Goal: Task Accomplishment & Management: Manage account settings

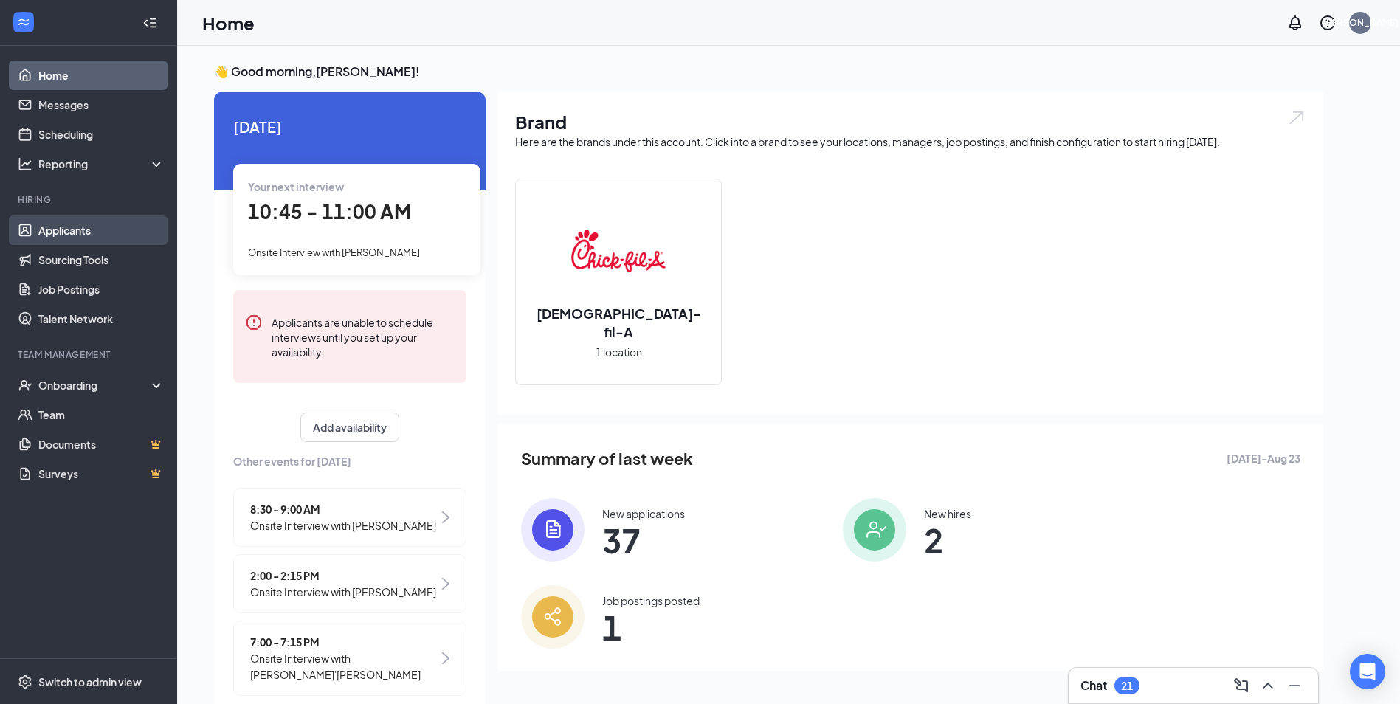
click at [111, 232] on link "Applicants" at bounding box center [101, 231] width 126 height 30
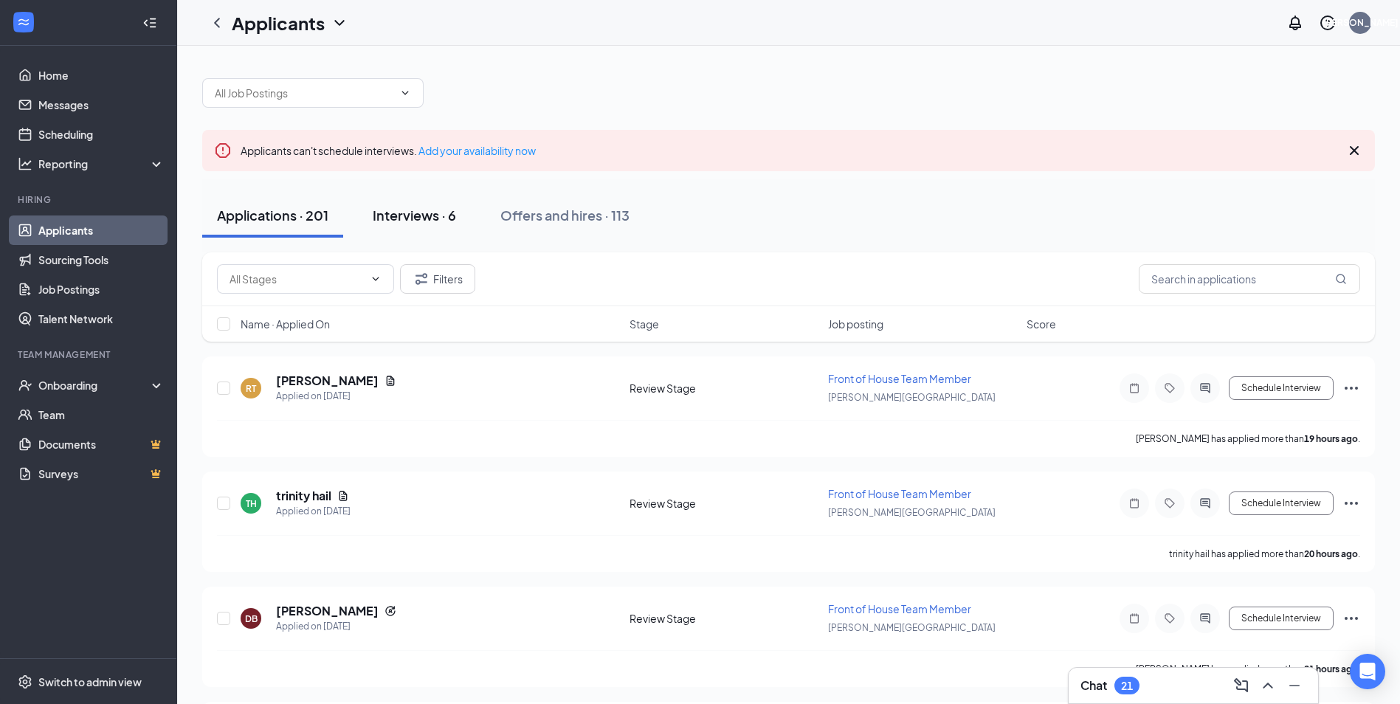
click at [401, 223] on div "Interviews · 6" at bounding box center [414, 215] width 83 height 18
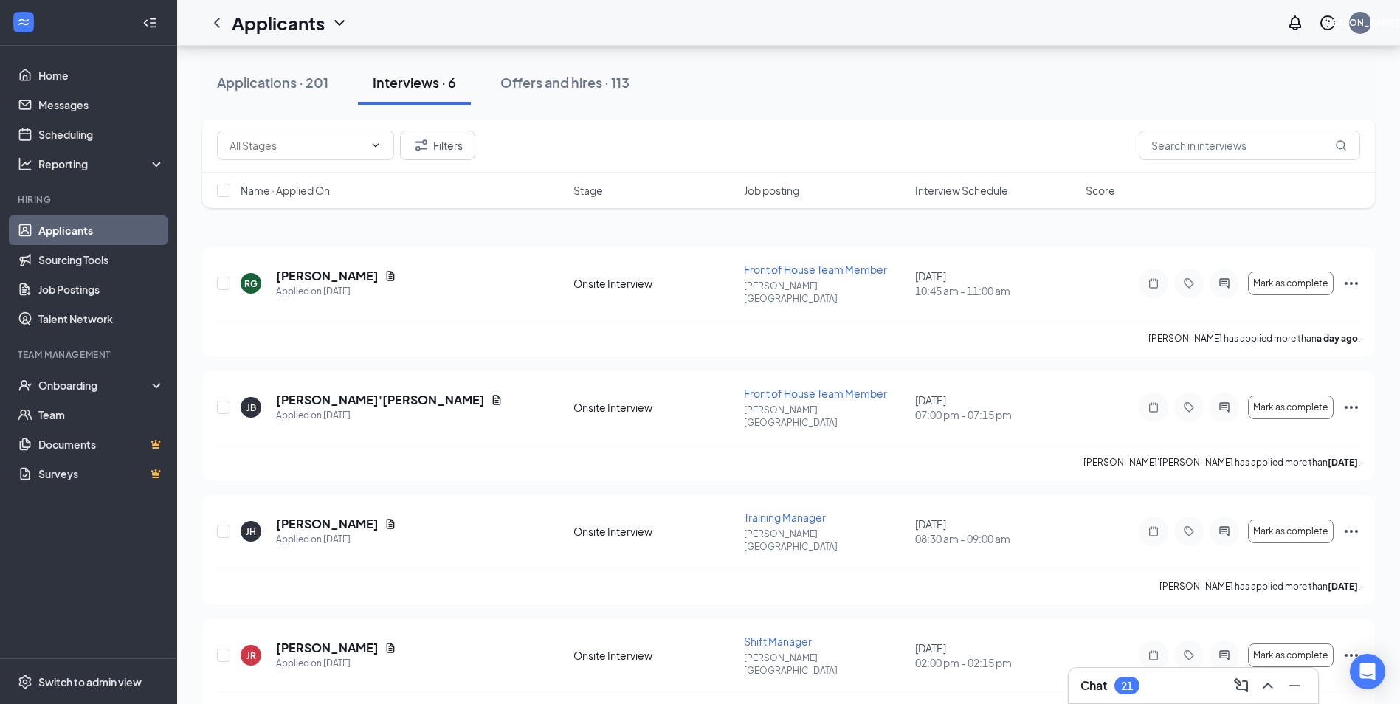
scroll to position [33, 0]
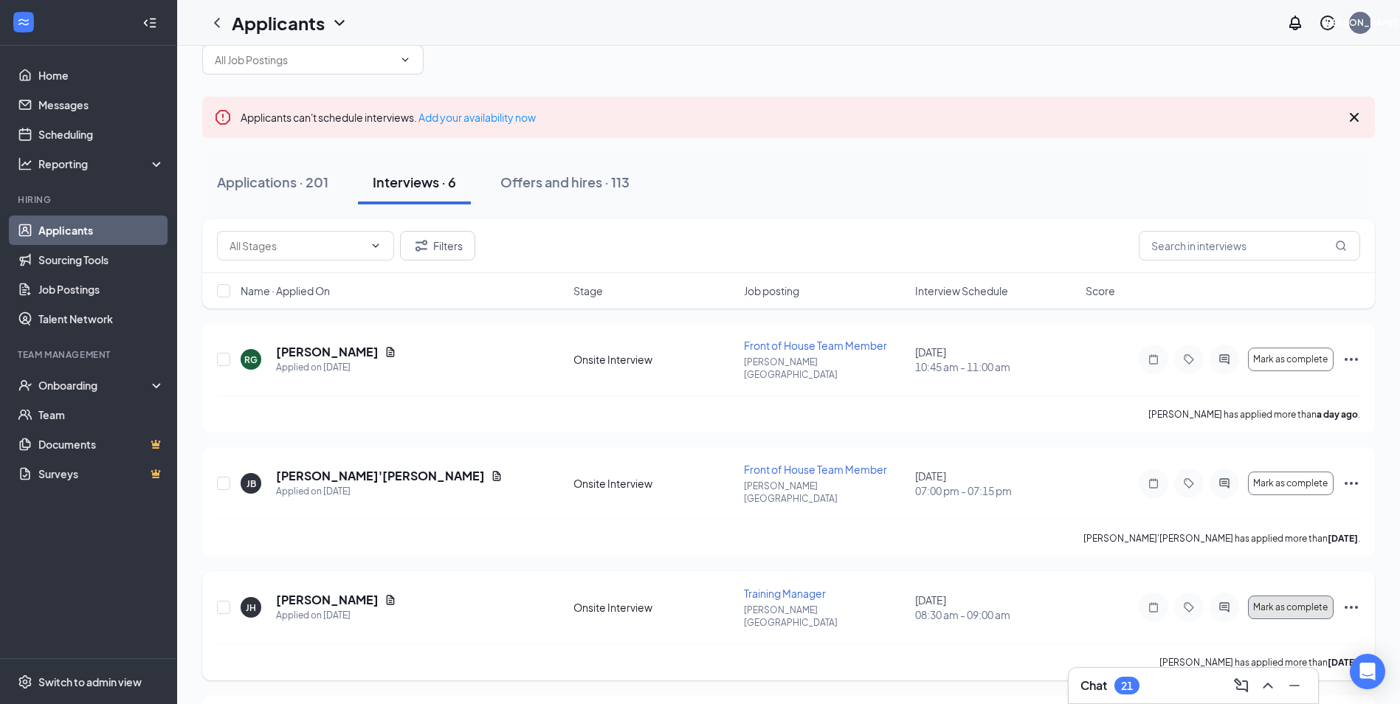
click at [1300, 596] on button "Mark as complete" at bounding box center [1291, 608] width 86 height 24
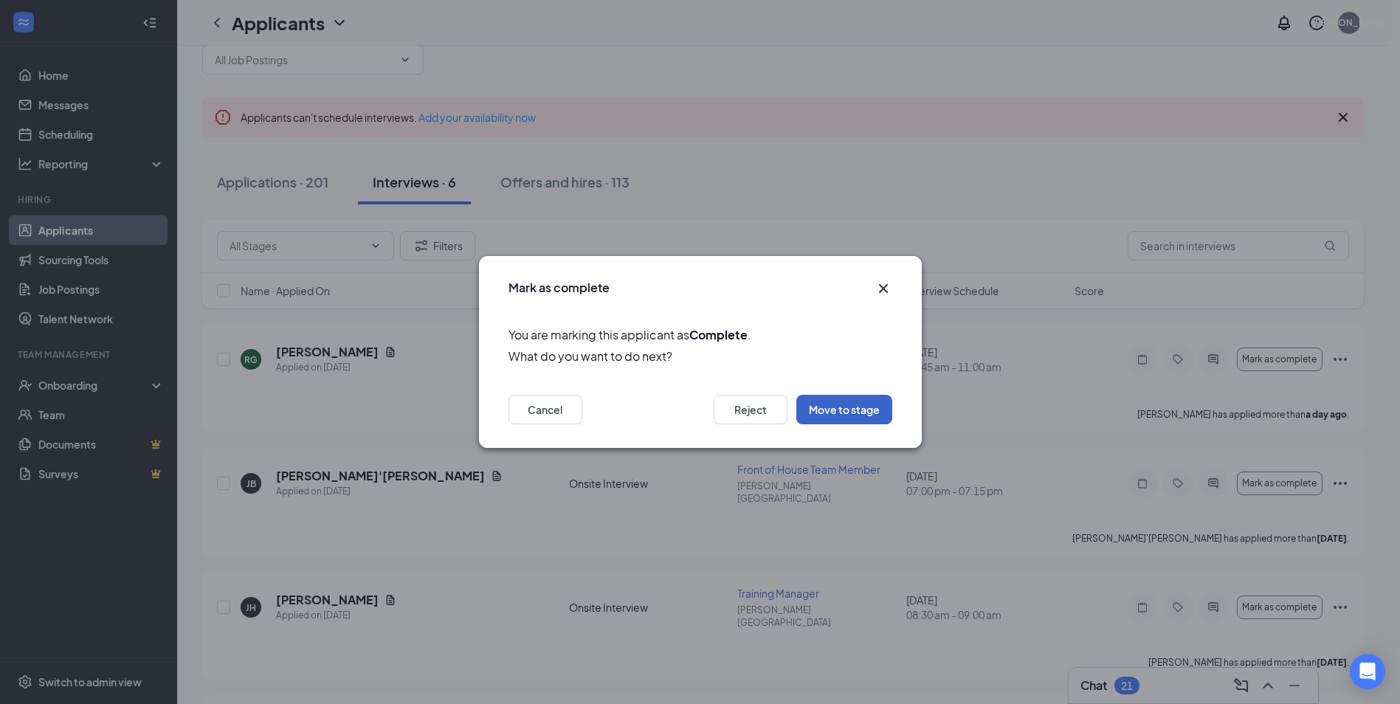
click at [838, 410] on button "Move to stage" at bounding box center [844, 410] width 96 height 30
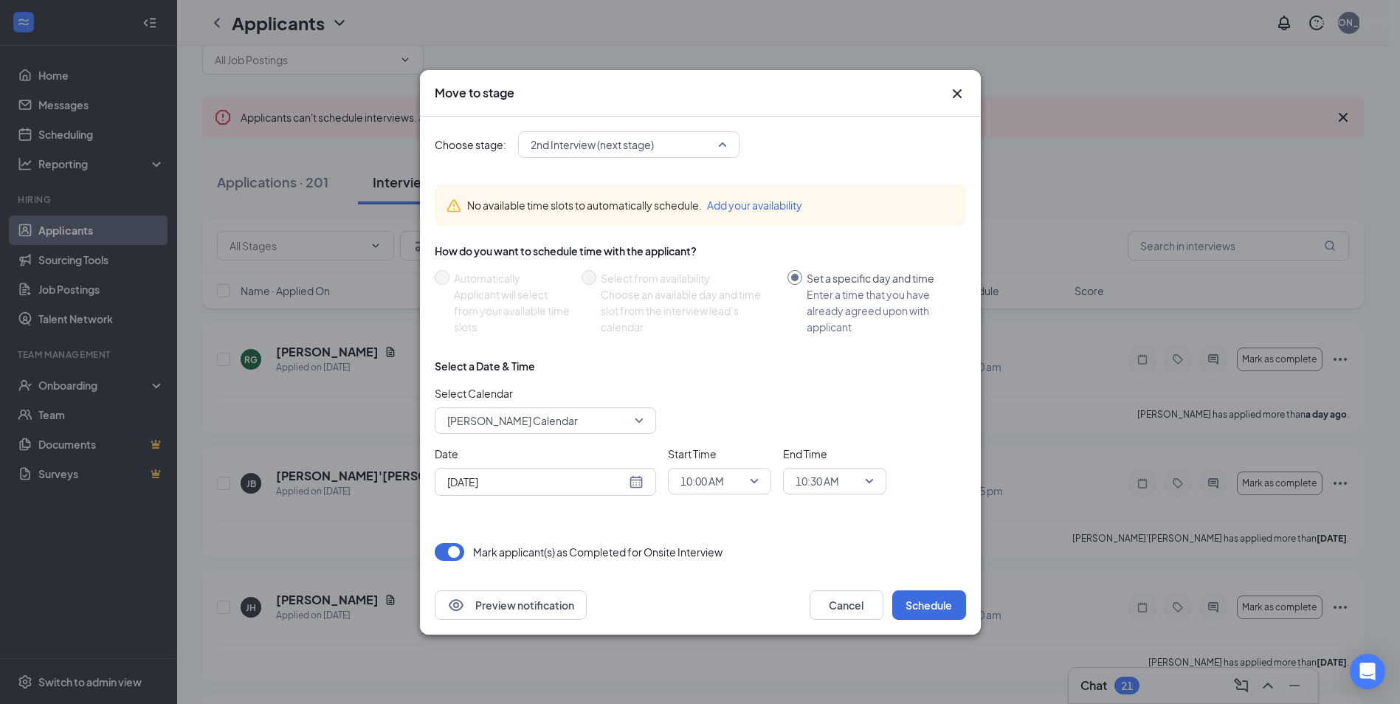
click at [669, 142] on span "2nd Interview (next stage)" at bounding box center [622, 145] width 183 height 22
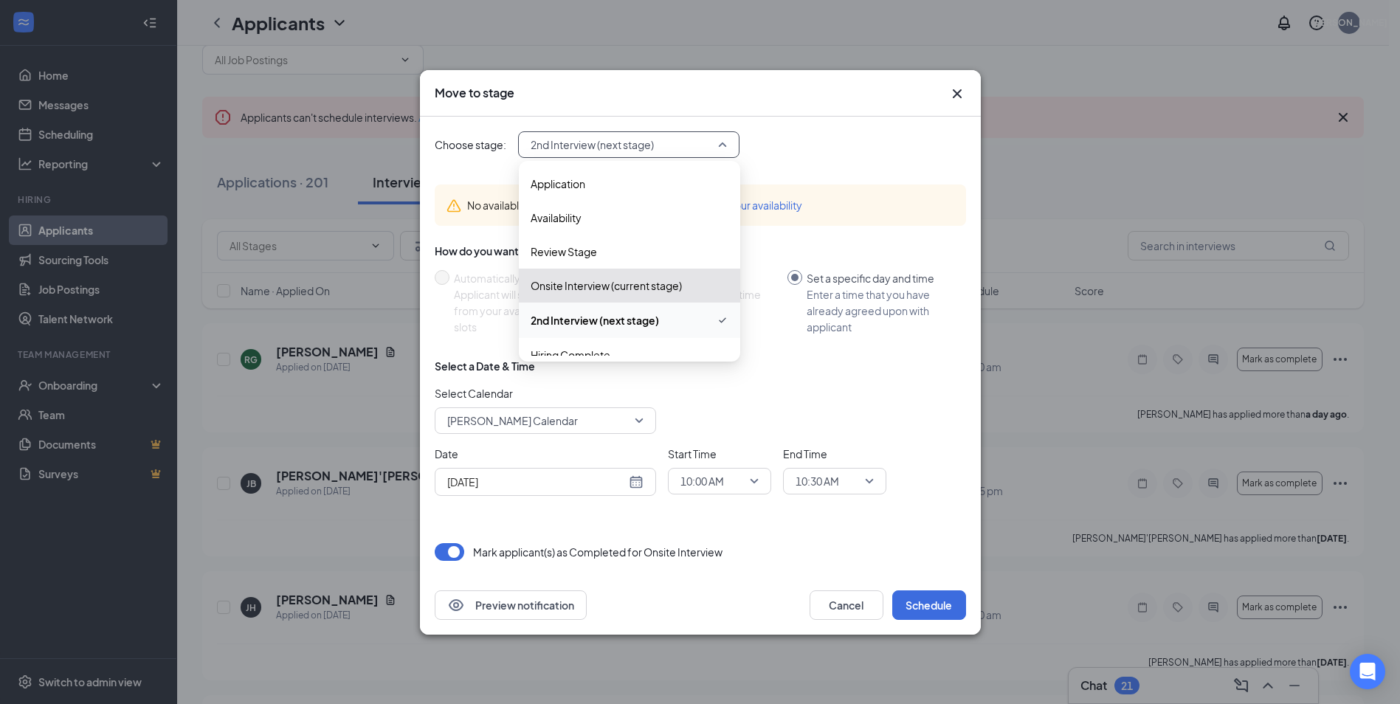
click at [669, 142] on span "2nd Interview (next stage)" at bounding box center [622, 145] width 183 height 22
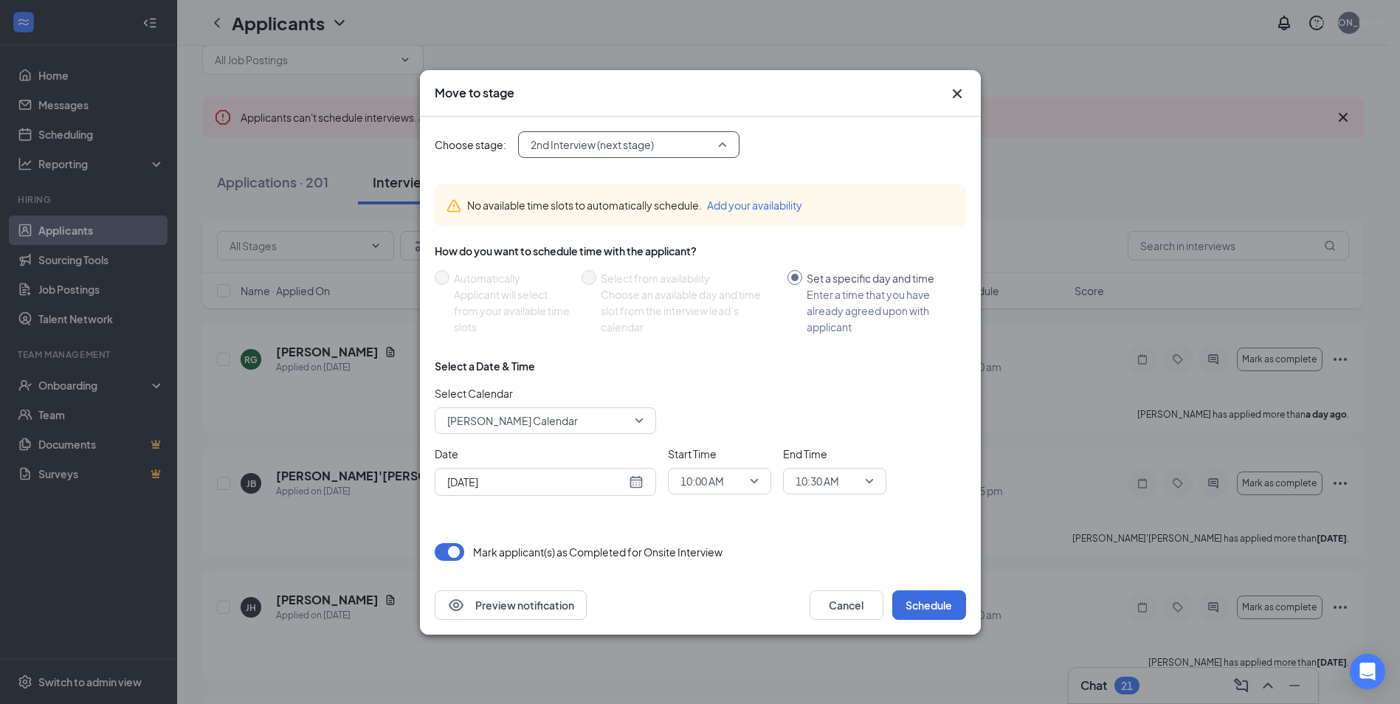
click at [682, 136] on span "2nd Interview (next stage)" at bounding box center [622, 145] width 183 height 22
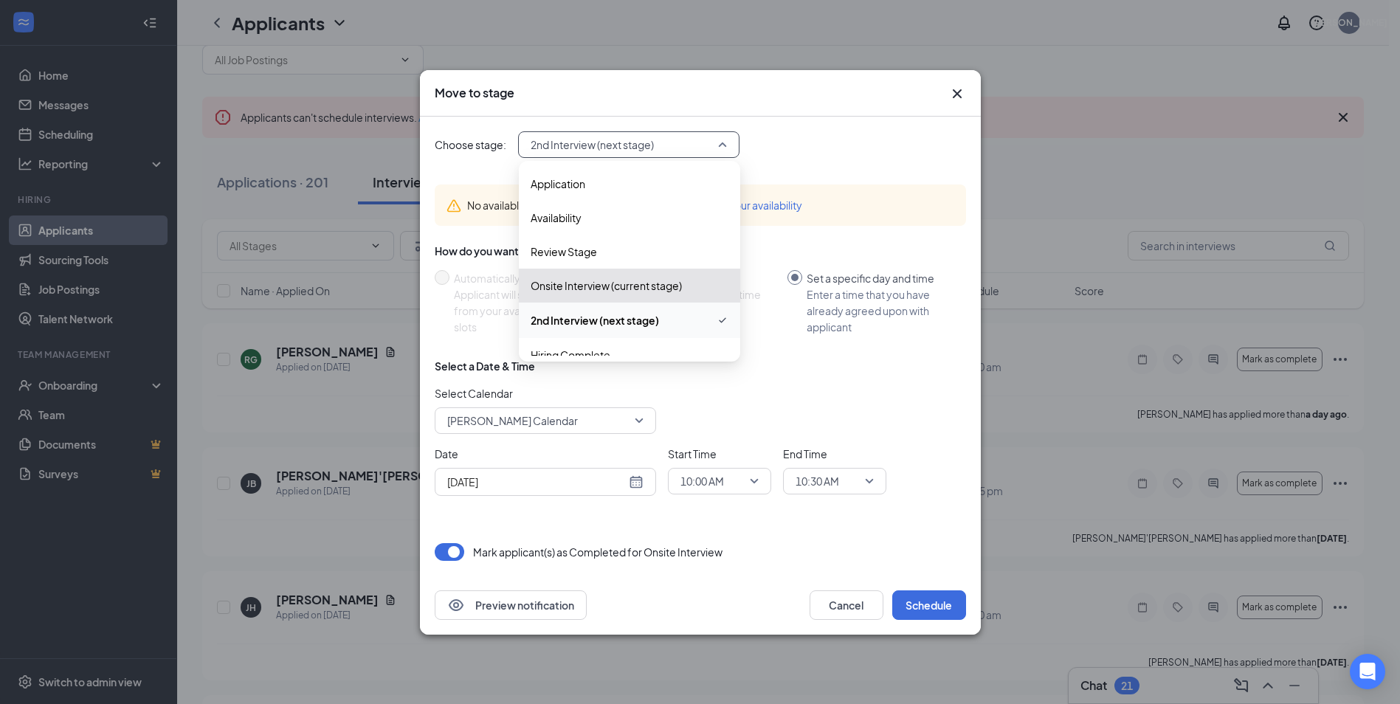
click at [682, 136] on span "2nd Interview (next stage)" at bounding box center [622, 145] width 183 height 22
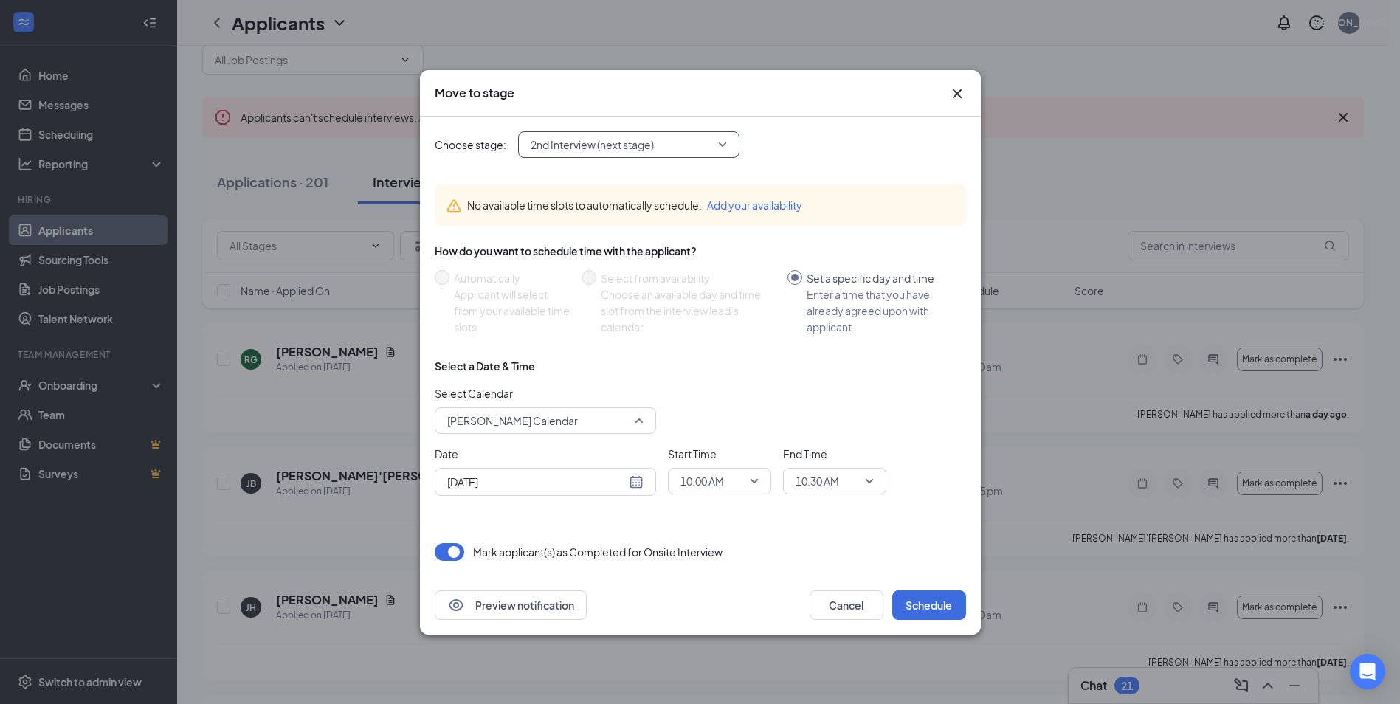
click at [542, 416] on span "JayCe Adams's Calendar" at bounding box center [512, 421] width 131 height 22
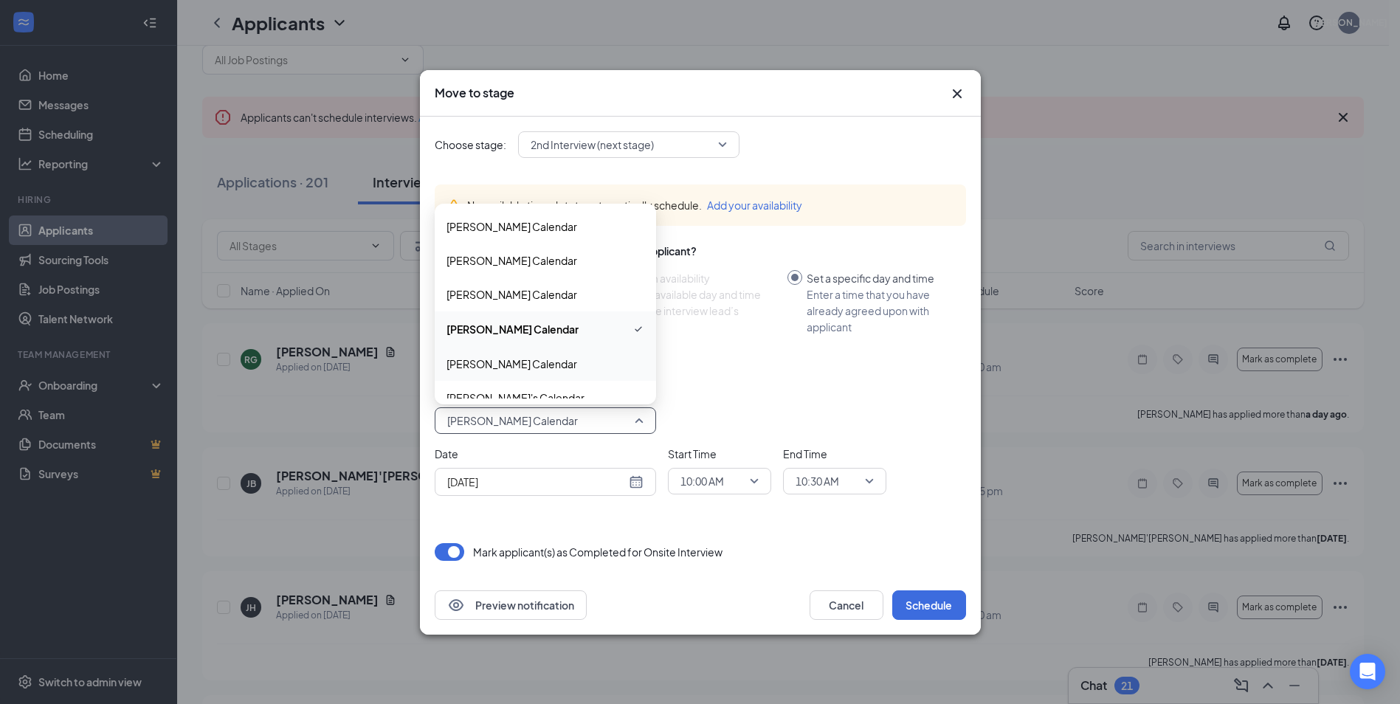
click at [548, 365] on span "Mike Occhipinti's Calendar" at bounding box center [512, 364] width 131 height 16
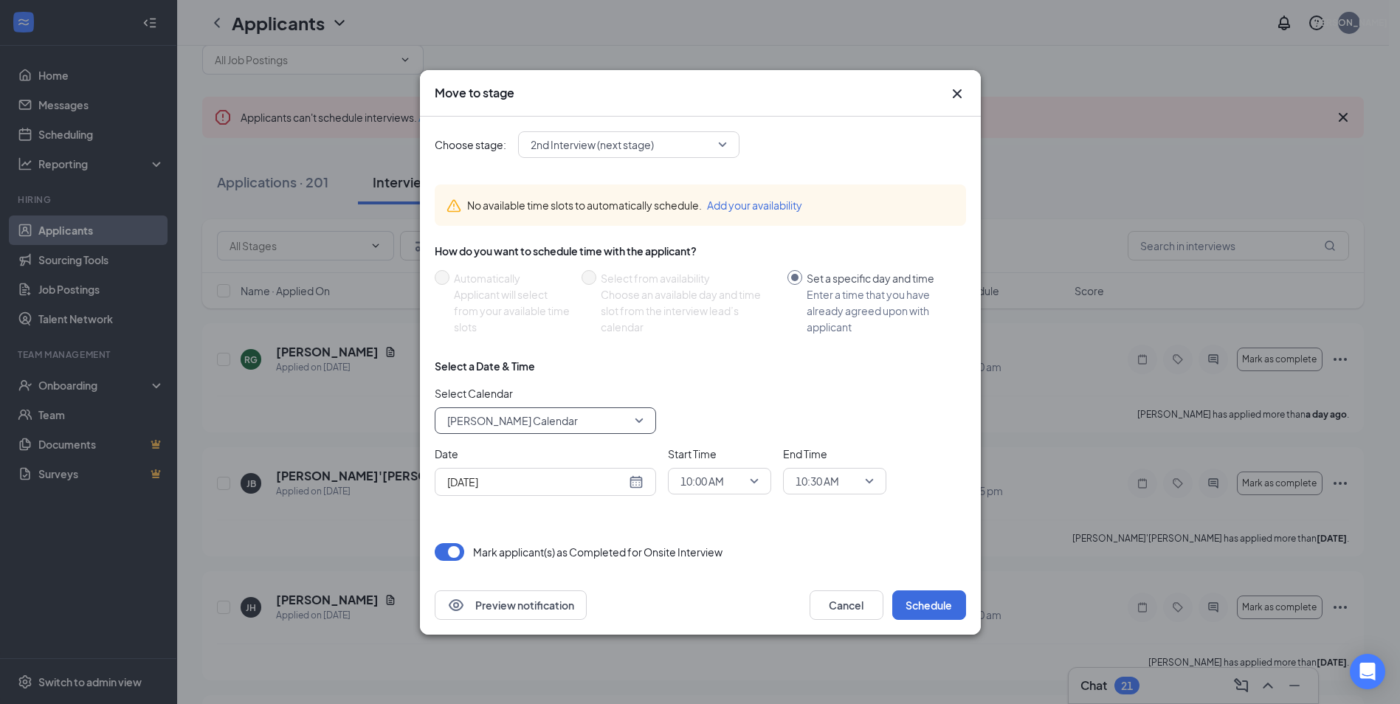
click at [720, 491] on span "10:00 AM" at bounding box center [702, 481] width 44 height 22
click at [703, 357] on span "05:00 PM" at bounding box center [702, 359] width 44 height 16
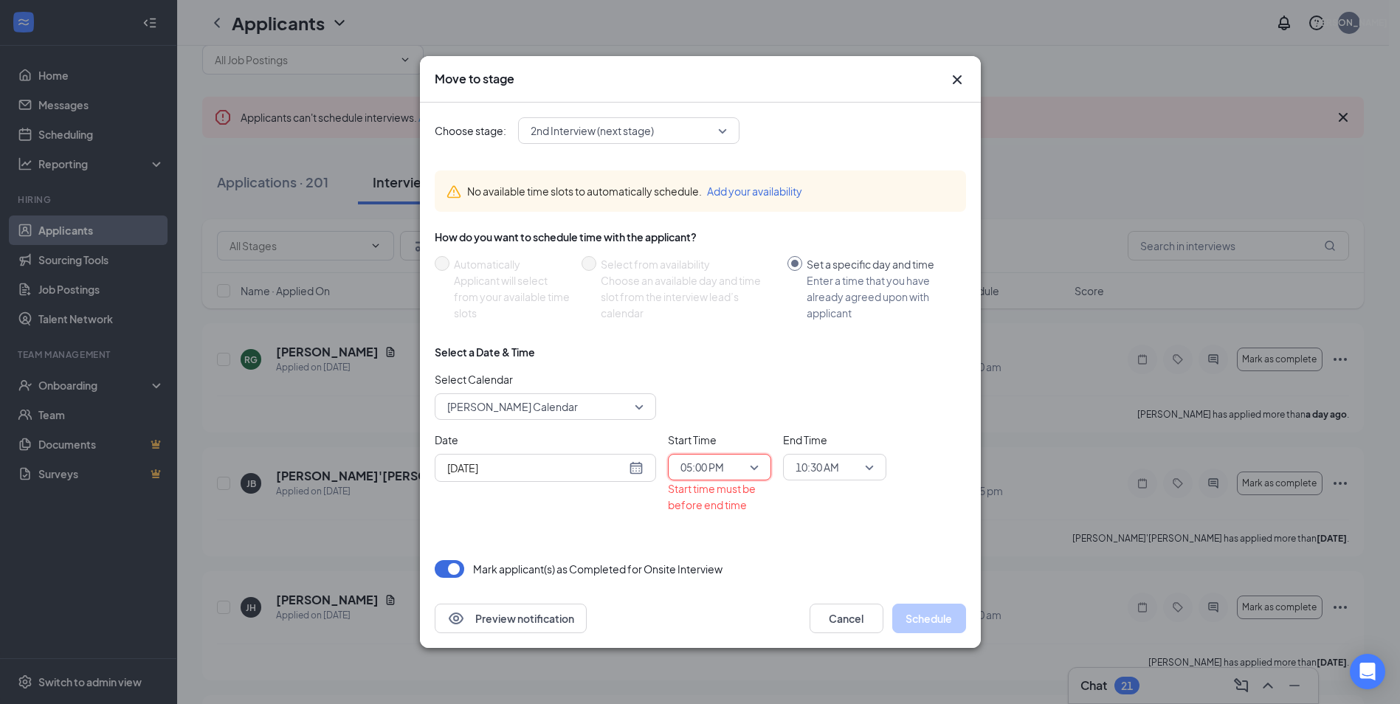
click at [823, 455] on input "search" at bounding box center [829, 467] width 75 height 25
click at [832, 389] on span "05:15 PM" at bounding box center [817, 385] width 44 height 16
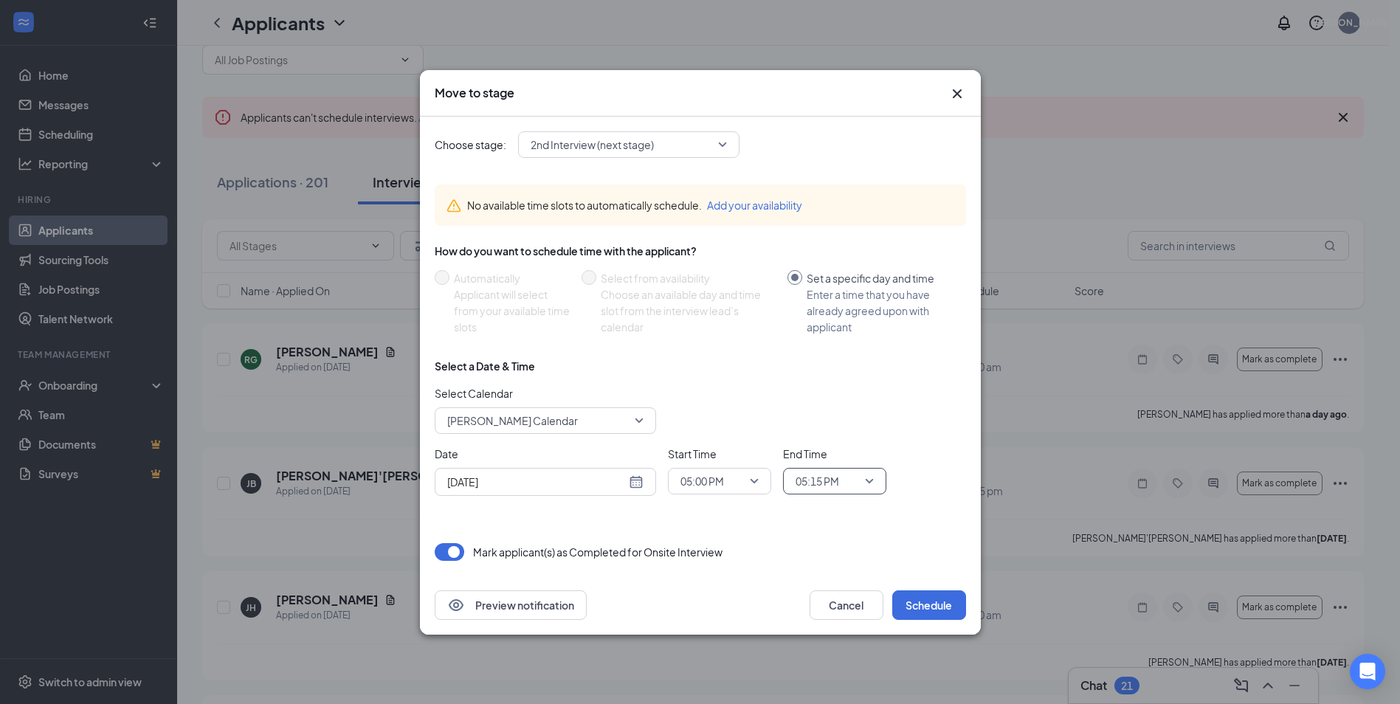
click at [651, 483] on div "Aug 26, 2025" at bounding box center [545, 482] width 221 height 28
click at [641, 485] on div "Aug 26, 2025" at bounding box center [545, 482] width 196 height 16
type input "Aug 27, 2025"
click at [538, 426] on div "27" at bounding box center [537, 425] width 18 height 18
click at [570, 532] on div "Choose stage: 2nd Interview (next stage) 3783603 3783605 3783604 Application Av…" at bounding box center [700, 346] width 531 height 459
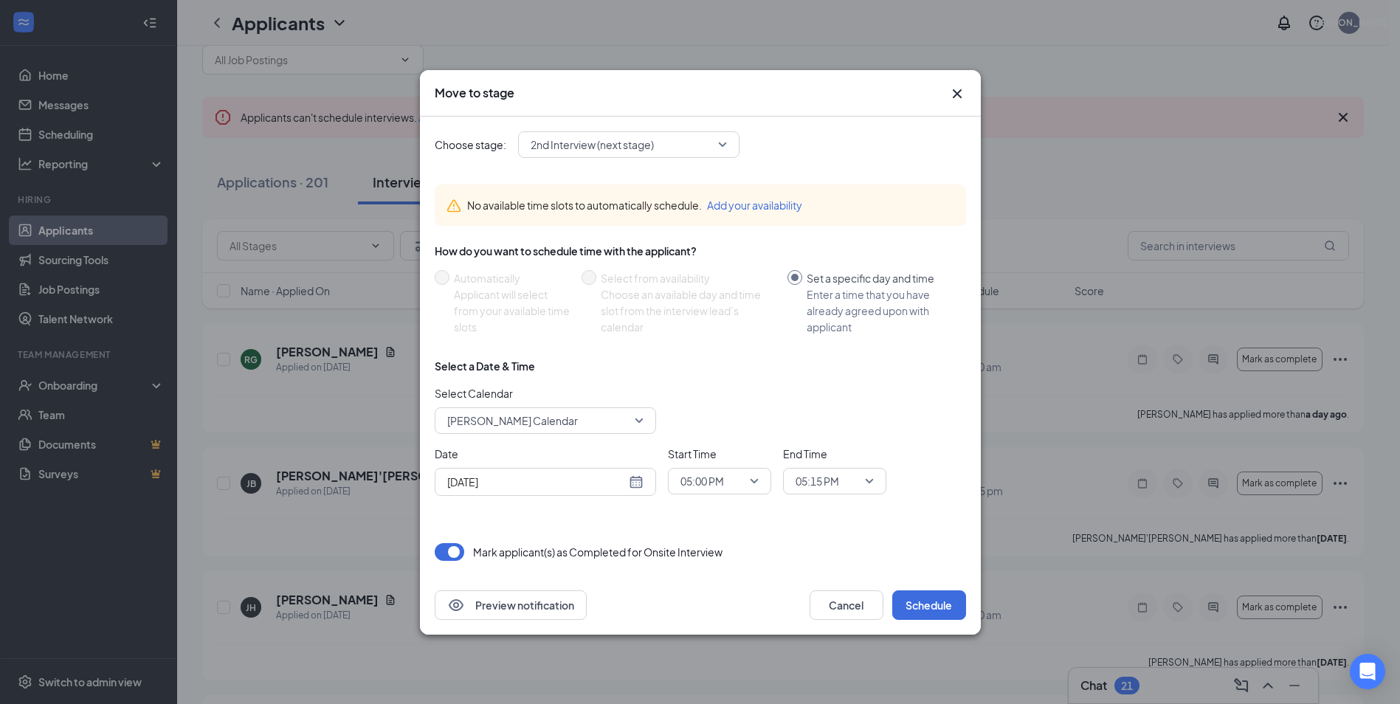
click at [636, 489] on div "Aug 27, 2025" at bounding box center [545, 482] width 196 height 16
click at [588, 518] on div "No available time slots to automatically schedule. Add your availability How do…" at bounding box center [700, 346] width 531 height 347
click at [945, 609] on button "Schedule" at bounding box center [929, 605] width 74 height 30
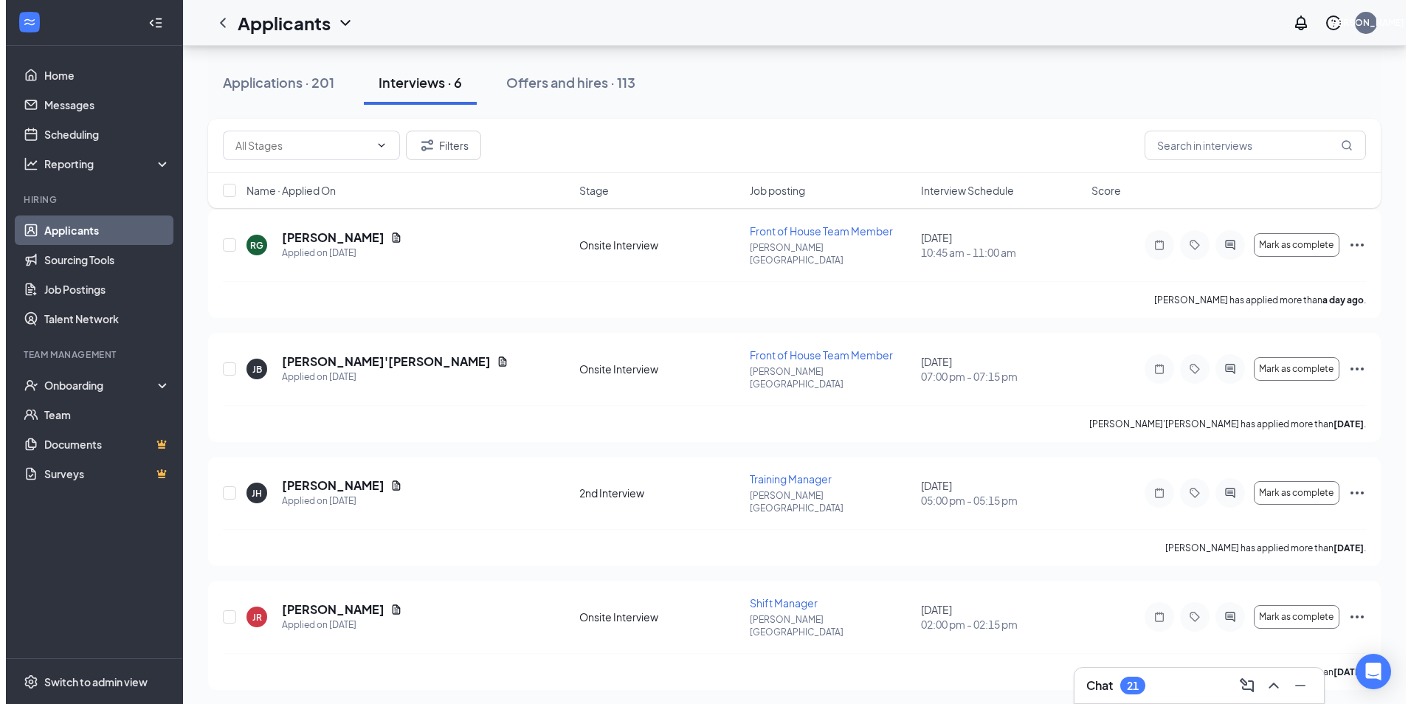
scroll to position [74, 0]
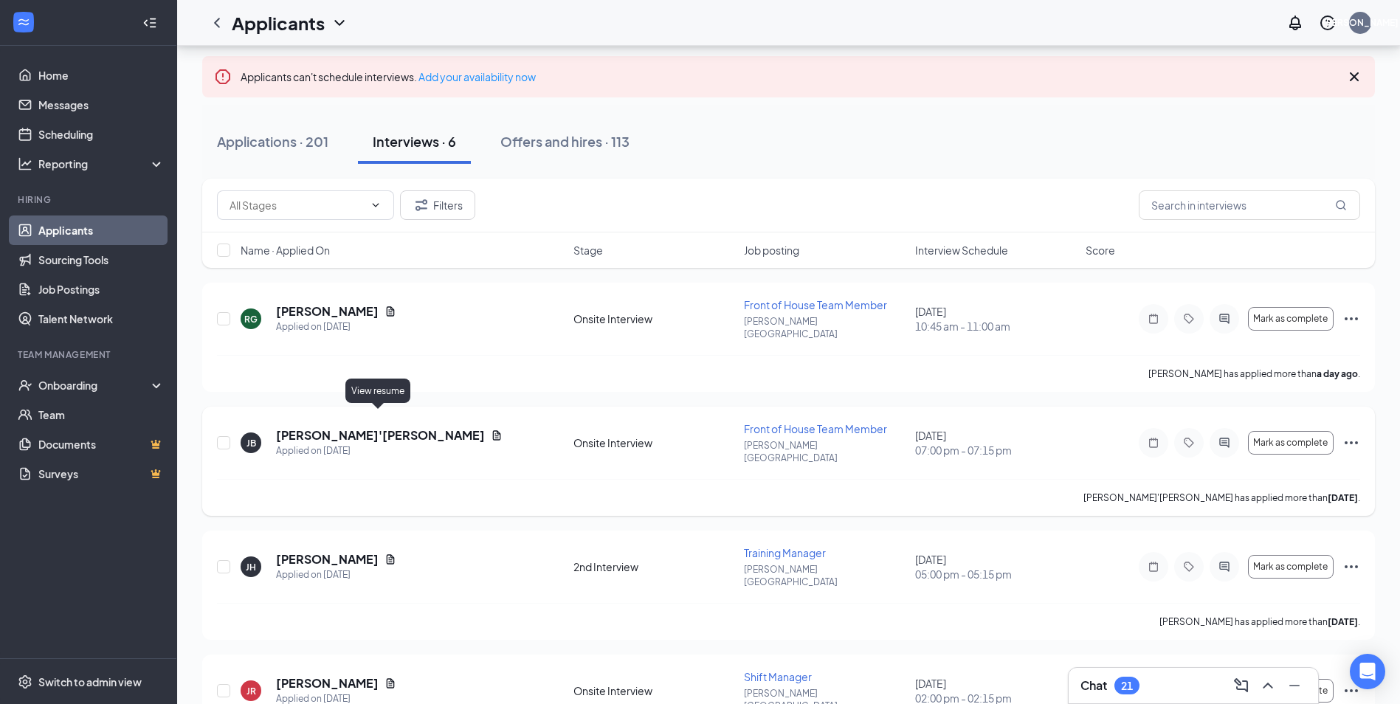
click at [493, 430] on icon "Document" at bounding box center [497, 435] width 8 height 10
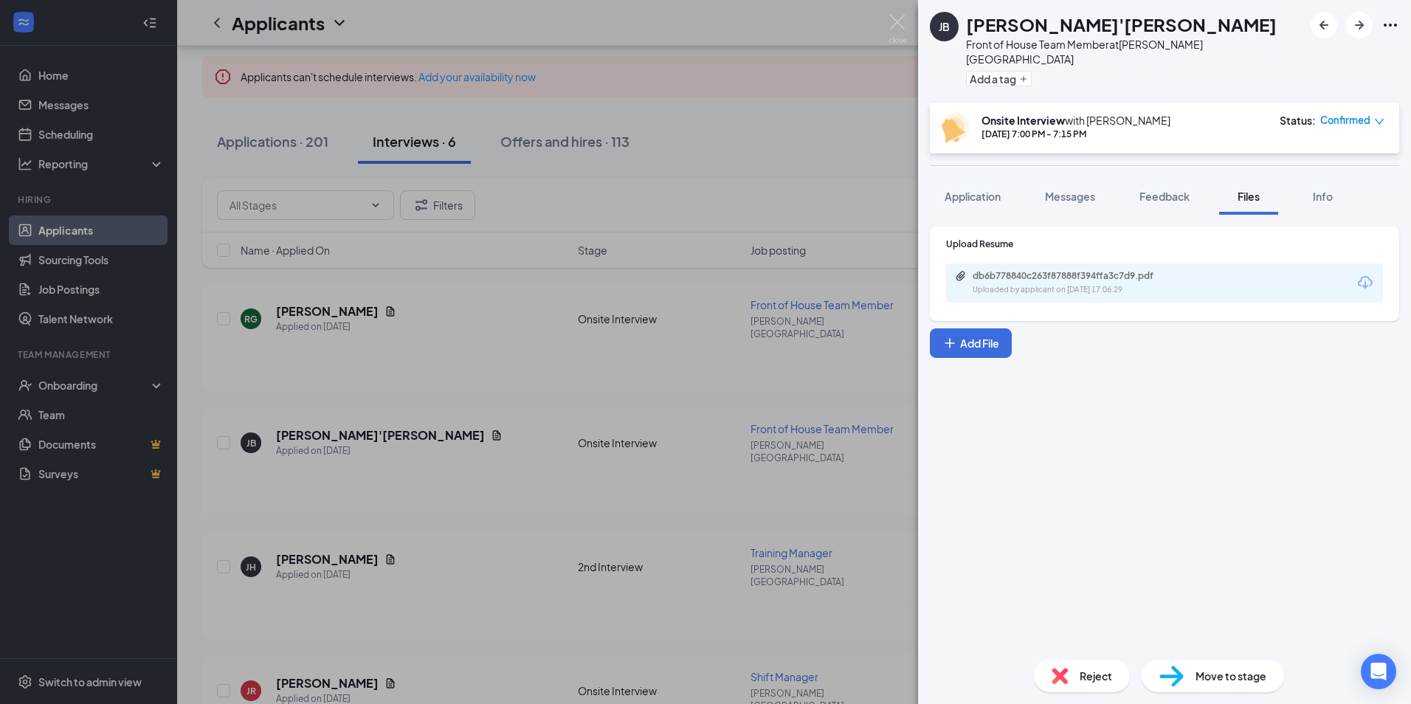
click at [1121, 284] on div "Uploaded by applicant on Aug 22, 2025 at 17:06:29" at bounding box center [1083, 290] width 221 height 12
click at [567, 442] on div "JB Jae'Lyn Boatner Front of House Team Member at Ormond Towne Square Add a tag …" at bounding box center [705, 352] width 1411 height 704
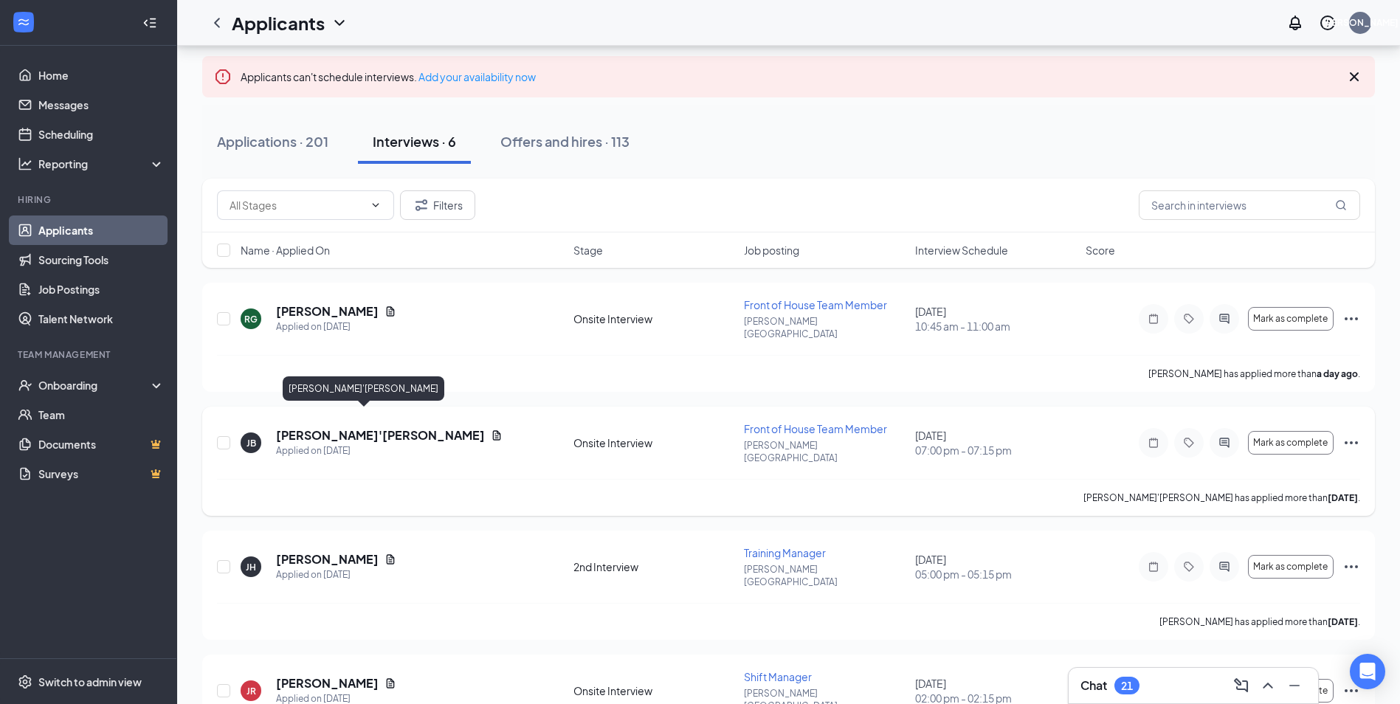
click at [345, 427] on h5 "[PERSON_NAME]'[PERSON_NAME]" at bounding box center [380, 435] width 209 height 16
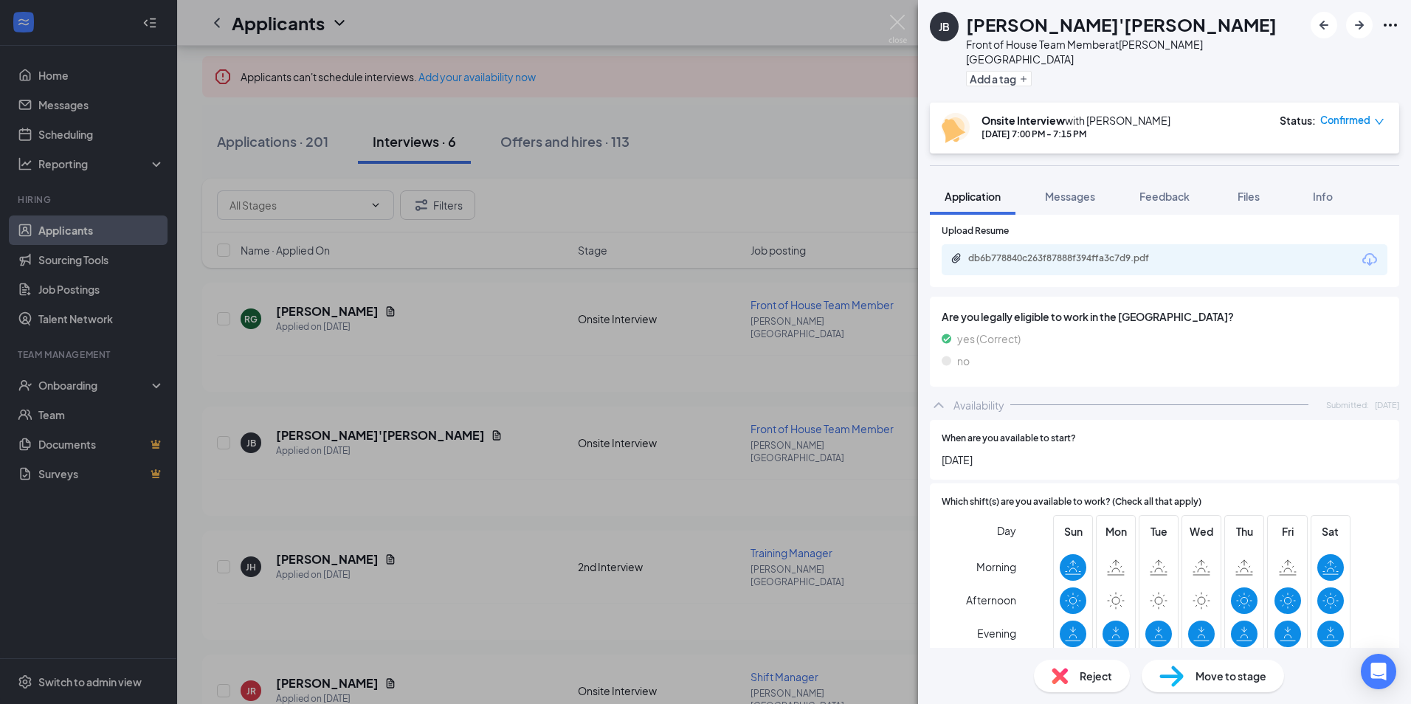
scroll to position [928, 0]
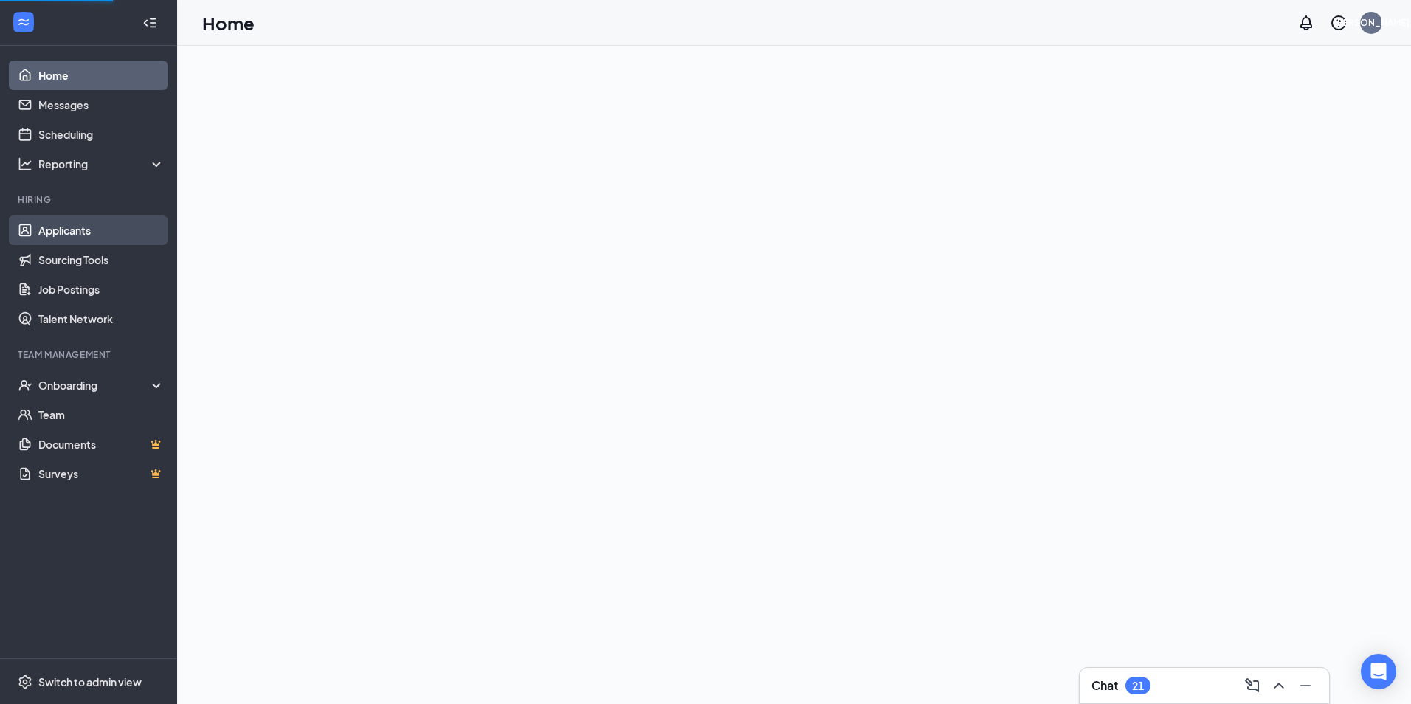
click at [110, 233] on link "Applicants" at bounding box center [101, 231] width 126 height 30
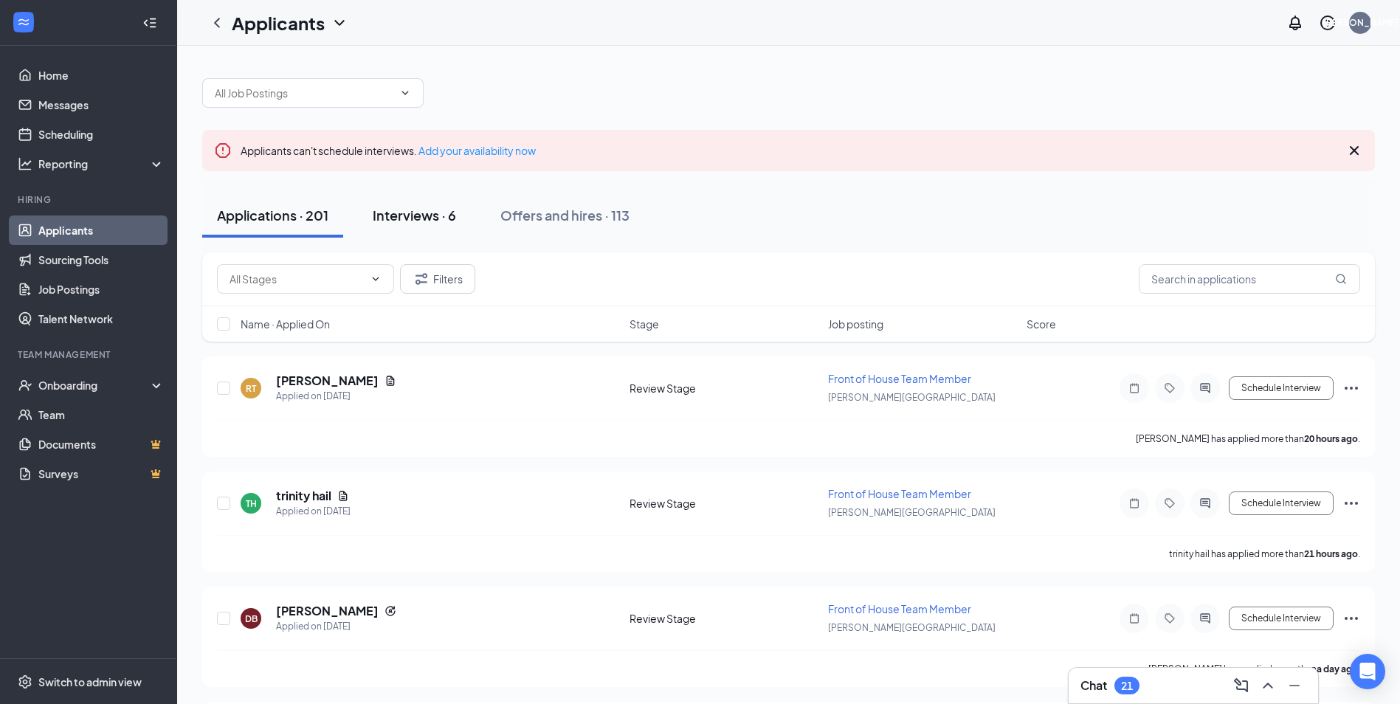
click at [444, 224] on button "Interviews · 6" at bounding box center [414, 215] width 113 height 44
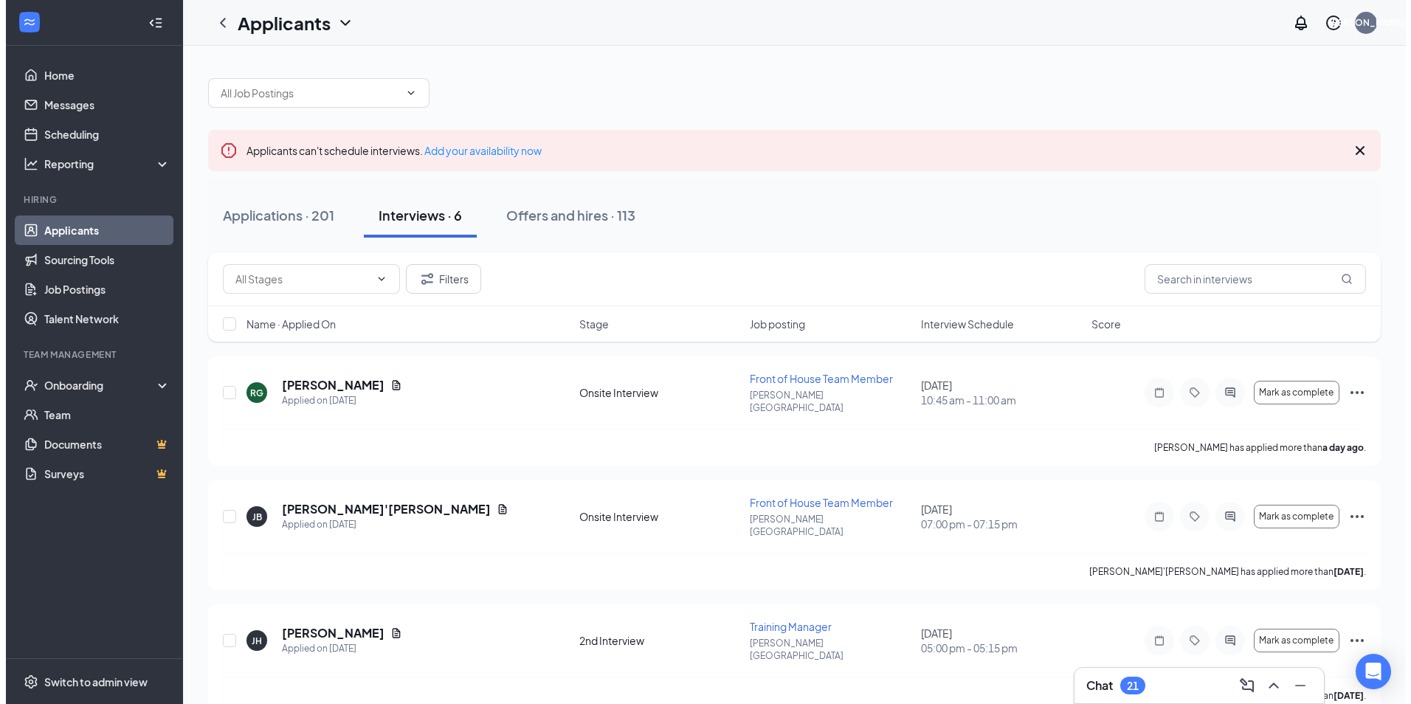
scroll to position [74, 0]
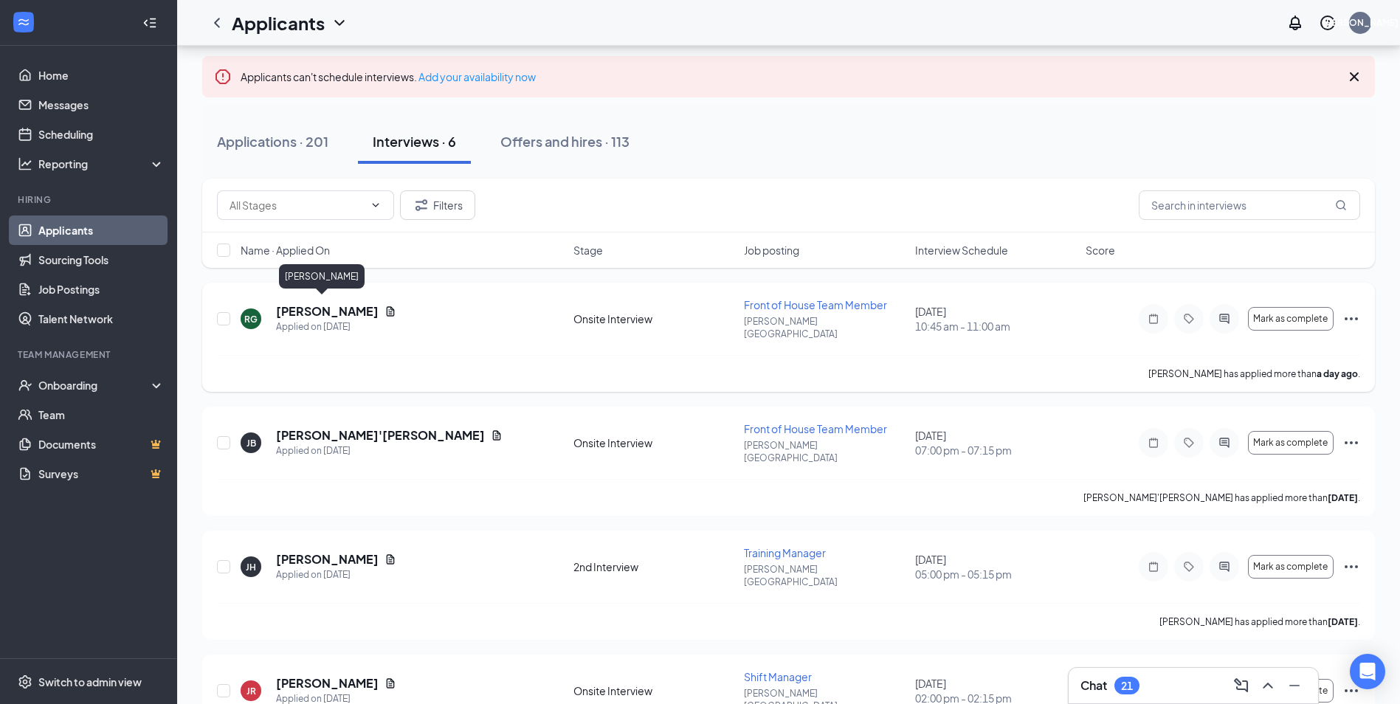
click at [385, 306] on icon "Document" at bounding box center [391, 312] width 12 height 12
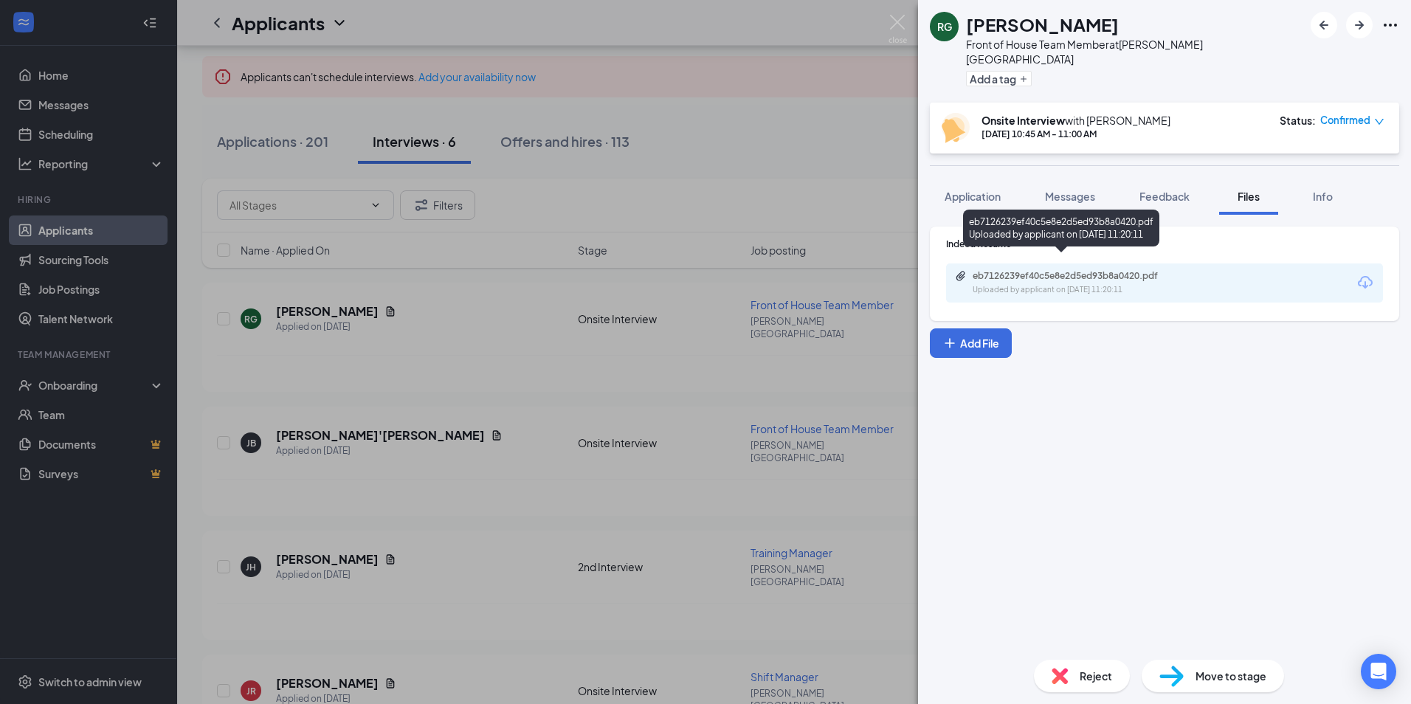
click at [1114, 284] on div "Uploaded by applicant on [DATE] 11:20:11" at bounding box center [1083, 290] width 221 height 12
click at [542, 319] on div "[PERSON_NAME] [PERSON_NAME] Front of House Team Member at [PERSON_NAME][GEOGRAP…" at bounding box center [705, 352] width 1411 height 704
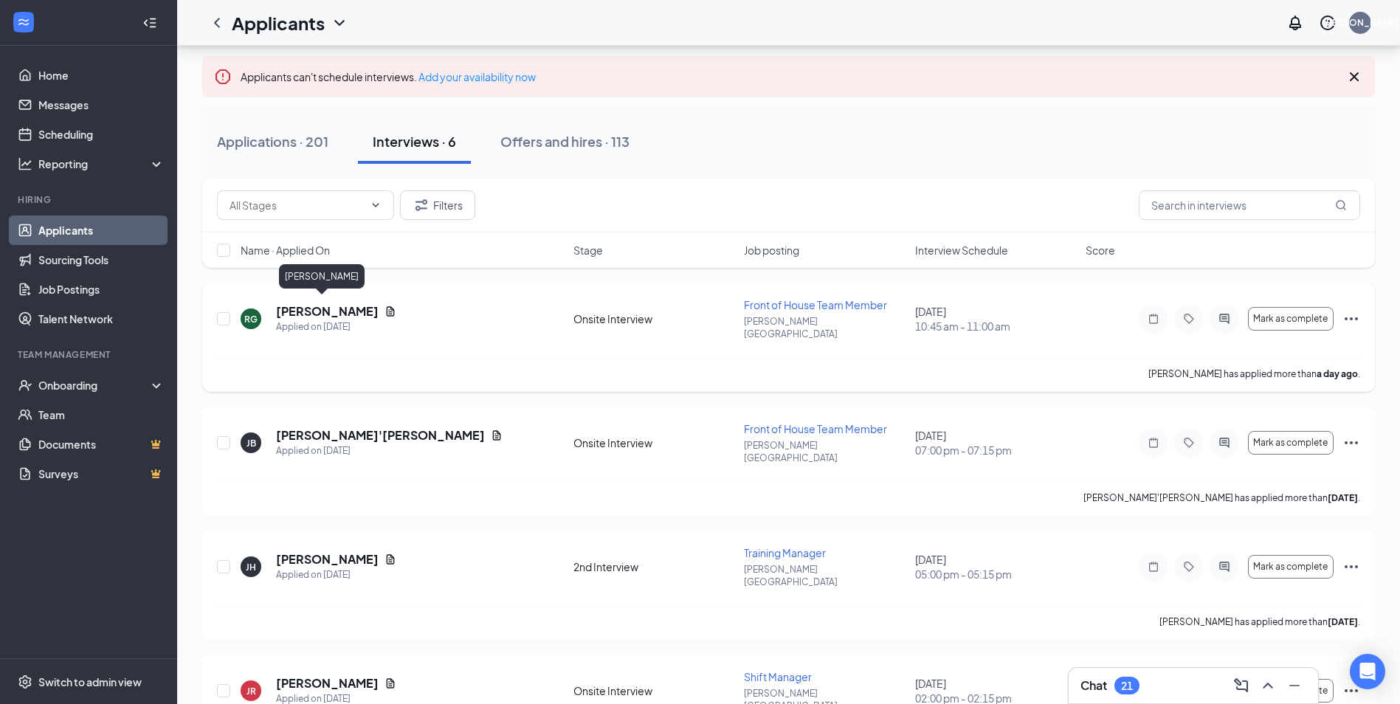
click at [332, 308] on h5 "[PERSON_NAME]" at bounding box center [327, 311] width 103 height 16
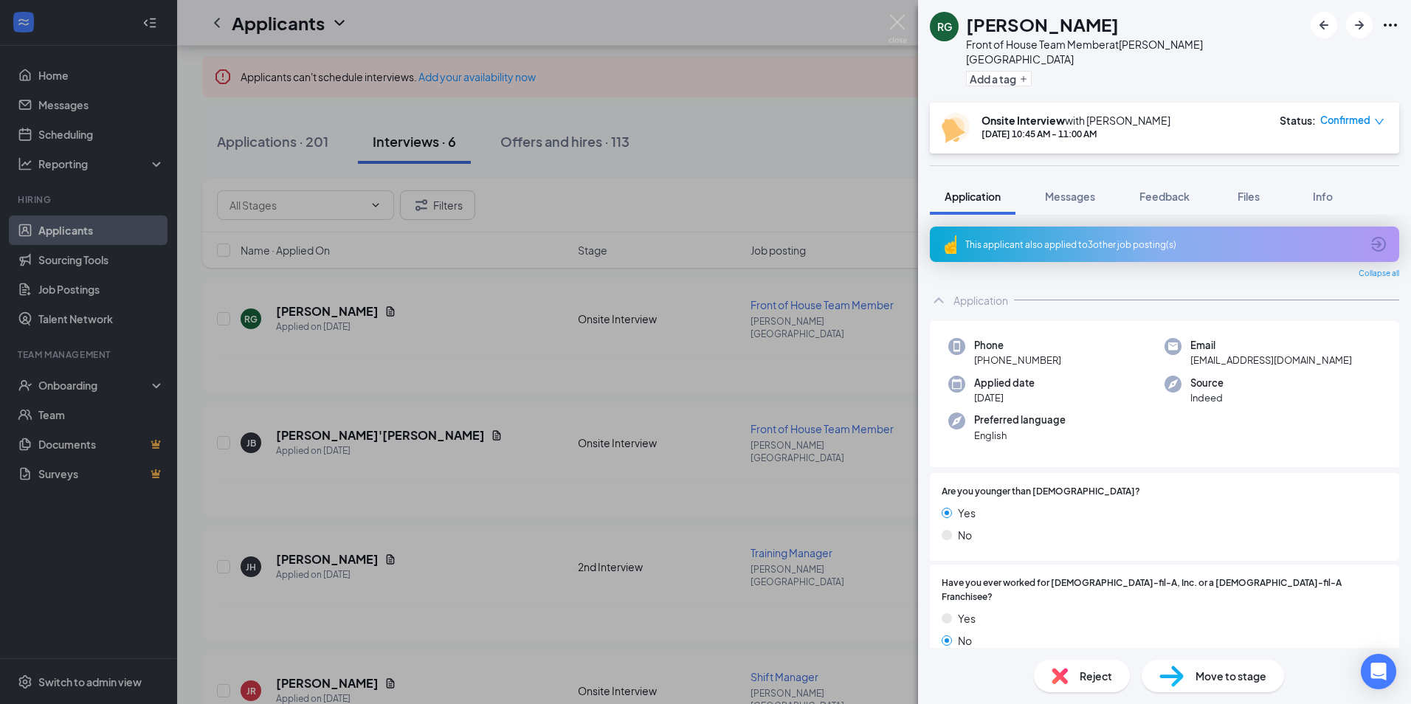
click at [666, 422] on div "[PERSON_NAME] [PERSON_NAME] Front of House Team Member at [PERSON_NAME][GEOGRAP…" at bounding box center [705, 352] width 1411 height 704
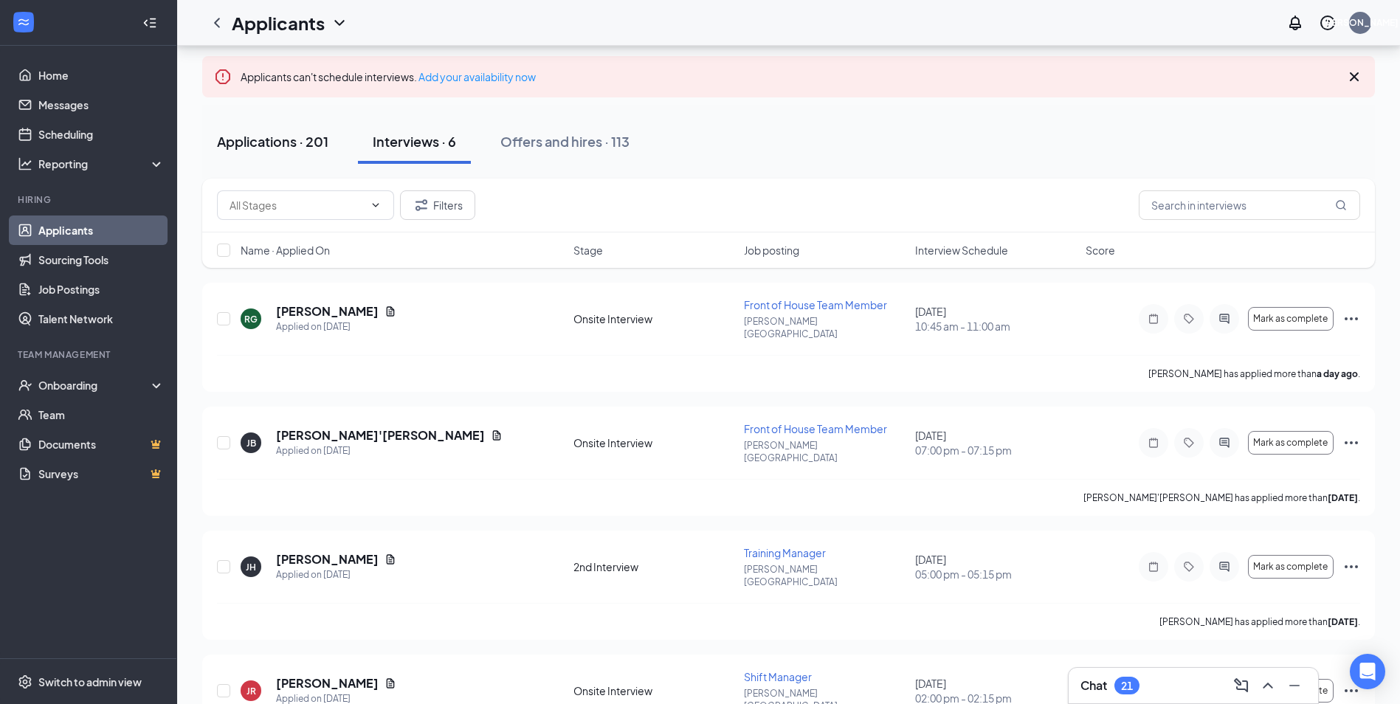
click at [335, 143] on button "Applications · 201" at bounding box center [272, 142] width 141 height 44
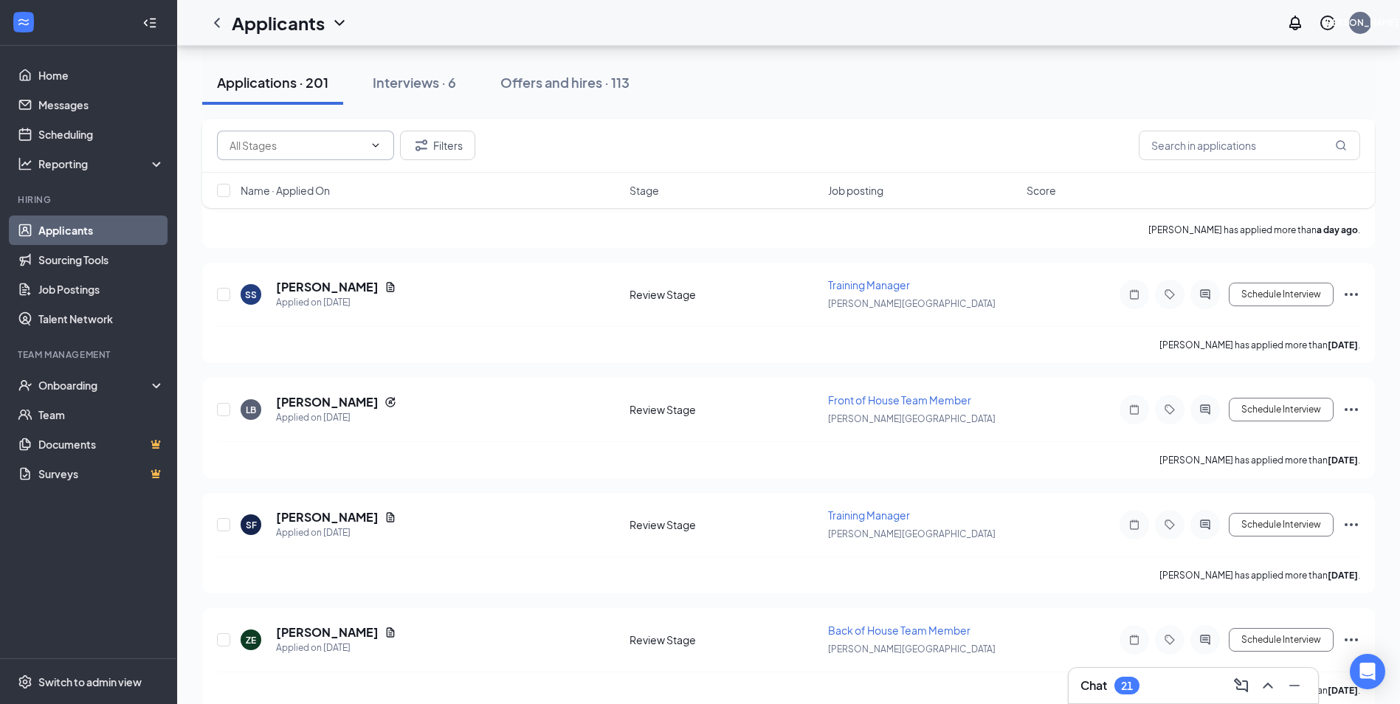
scroll to position [664, 0]
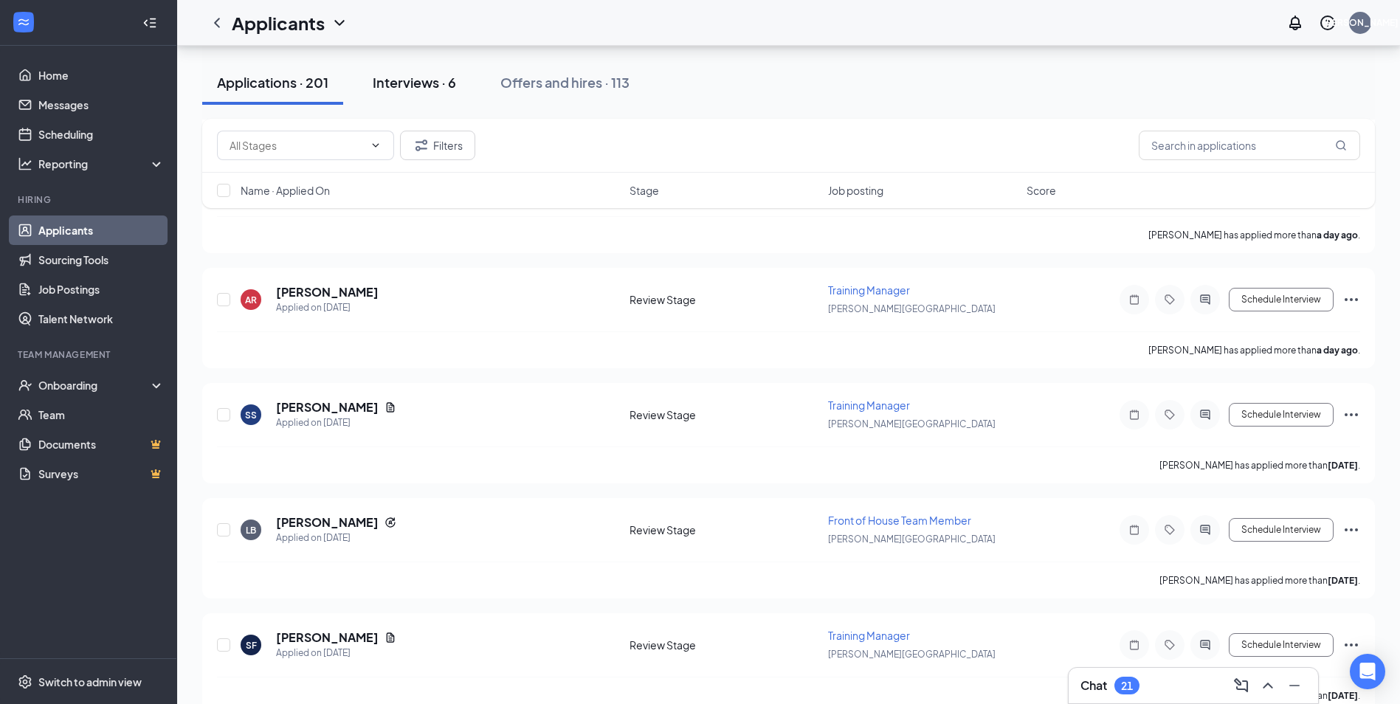
click at [413, 98] on button "Interviews · 6" at bounding box center [414, 83] width 113 height 44
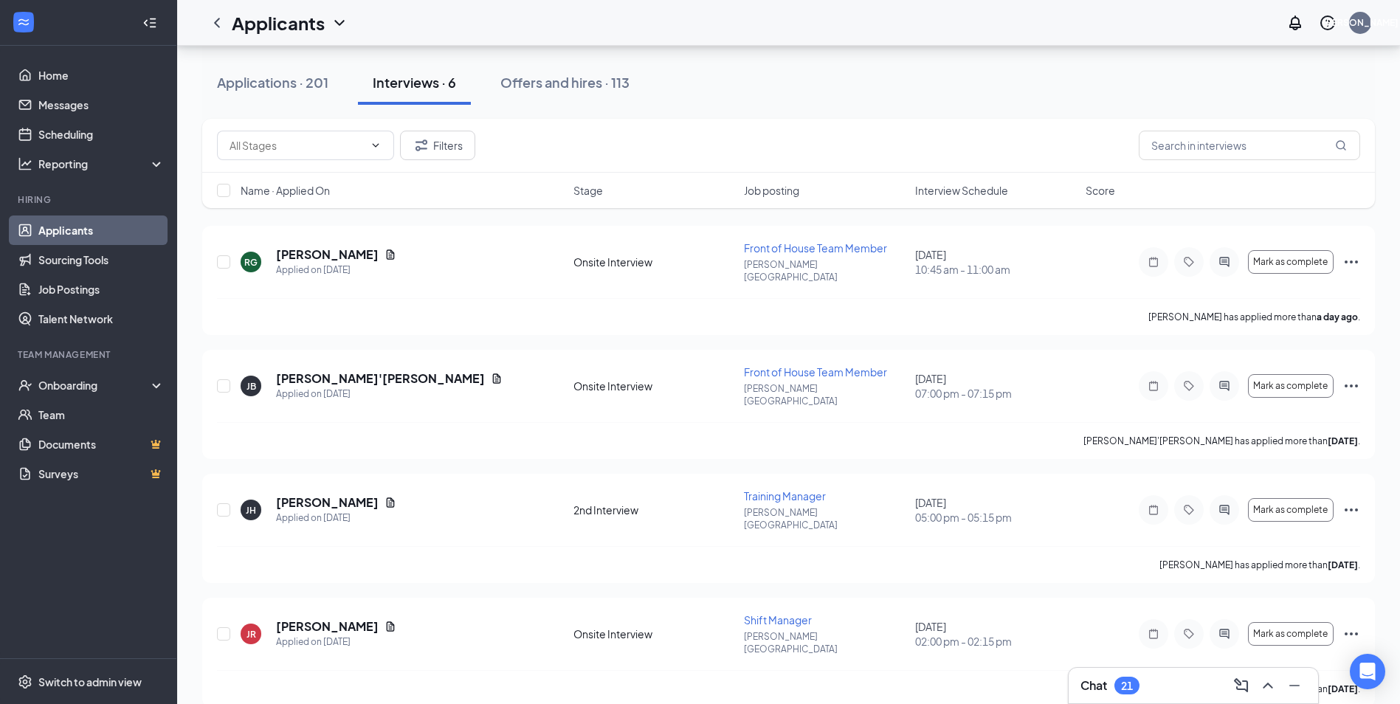
scroll to position [33, 0]
